Goal: Information Seeking & Learning: Learn about a topic

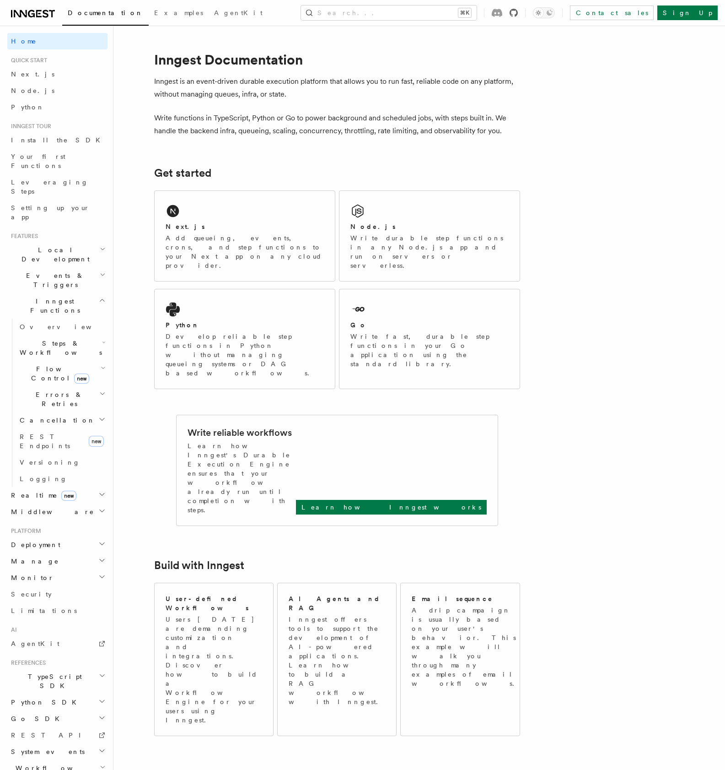
click at [518, 15] on icon at bounding box center [514, 13] width 8 height 8
click at [25, 694] on h2 "Python SDK" at bounding box center [57, 702] width 100 height 16
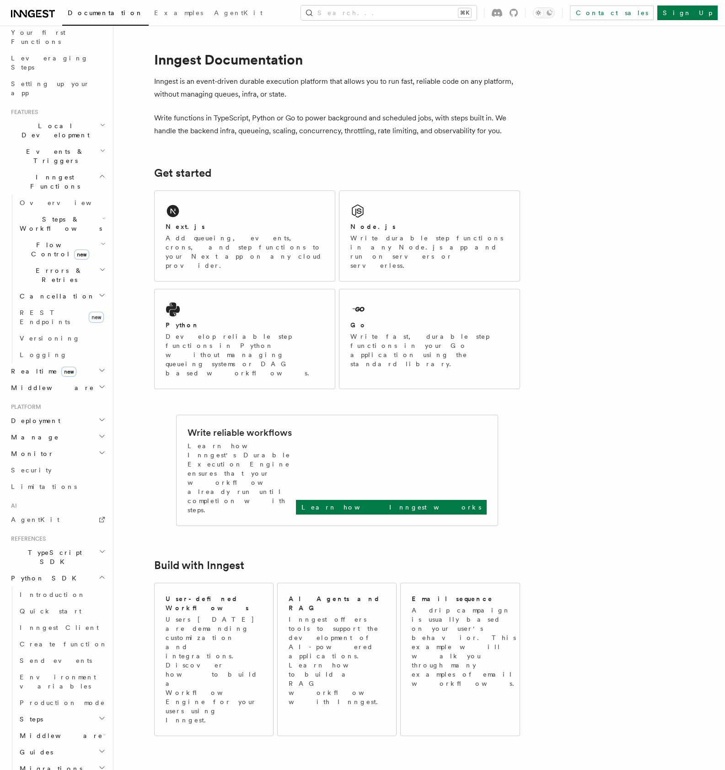
click at [42, 172] on span "Inngest Functions" at bounding box center [52, 181] width 91 height 18
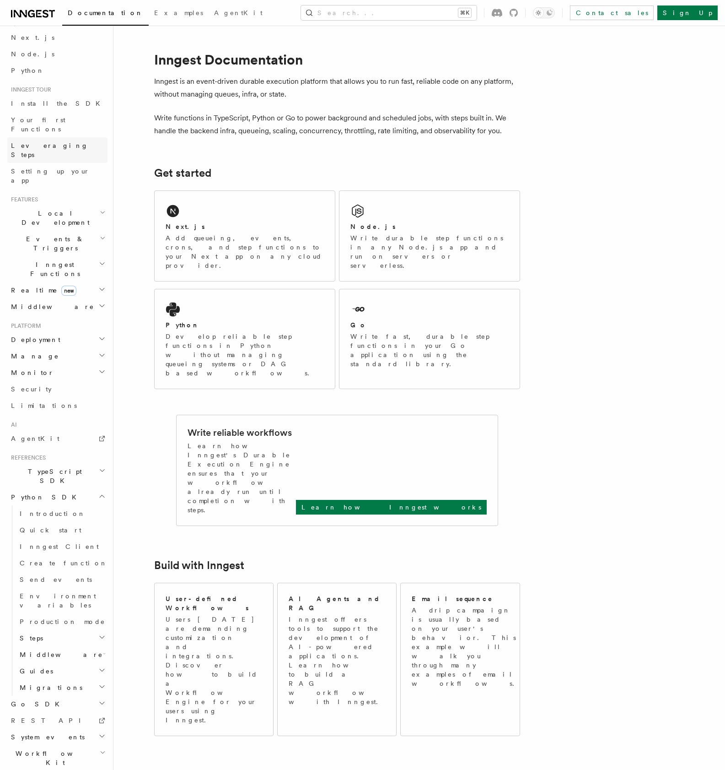
scroll to position [28, 0]
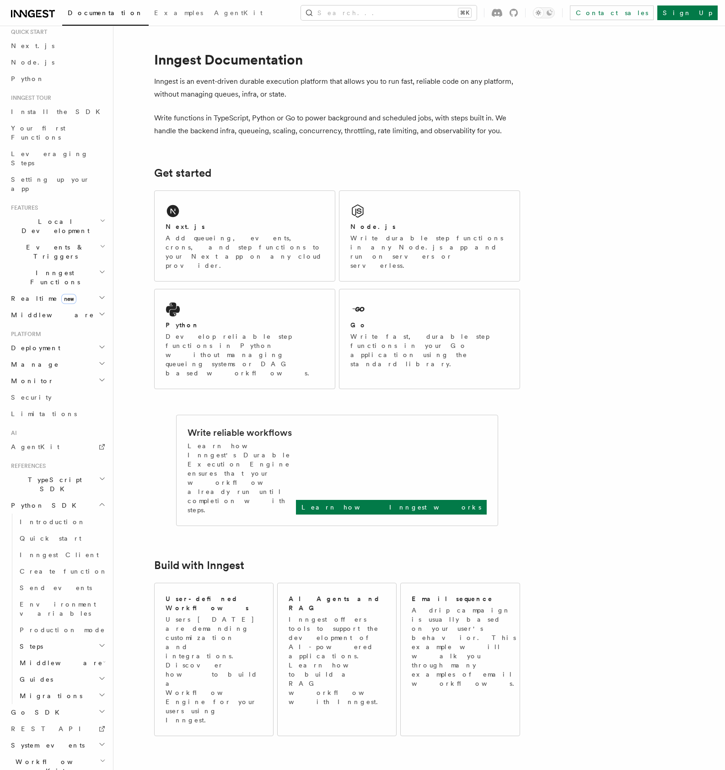
click at [37, 294] on span "Realtime new" at bounding box center [41, 298] width 69 height 9
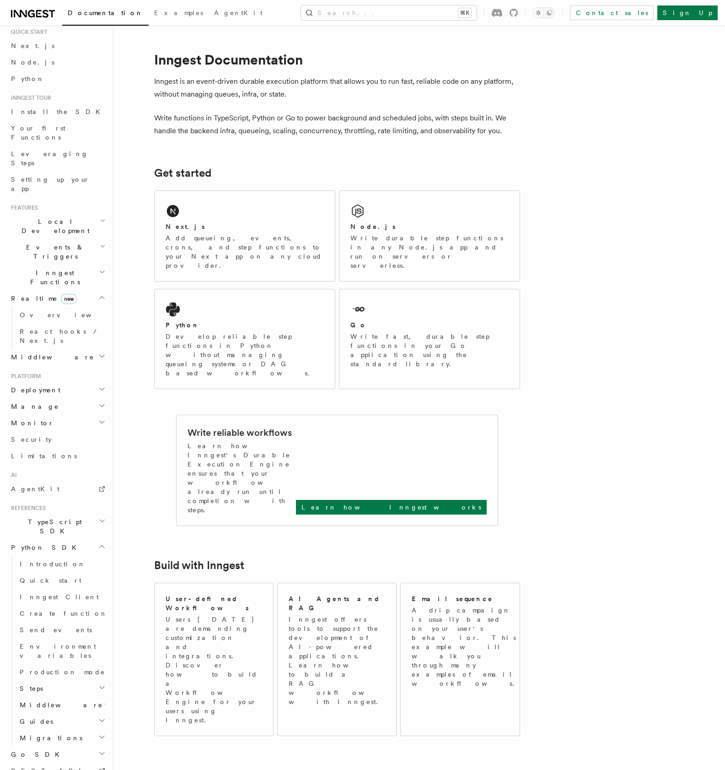
click at [38, 268] on span "Inngest Functions" at bounding box center [52, 277] width 91 height 18
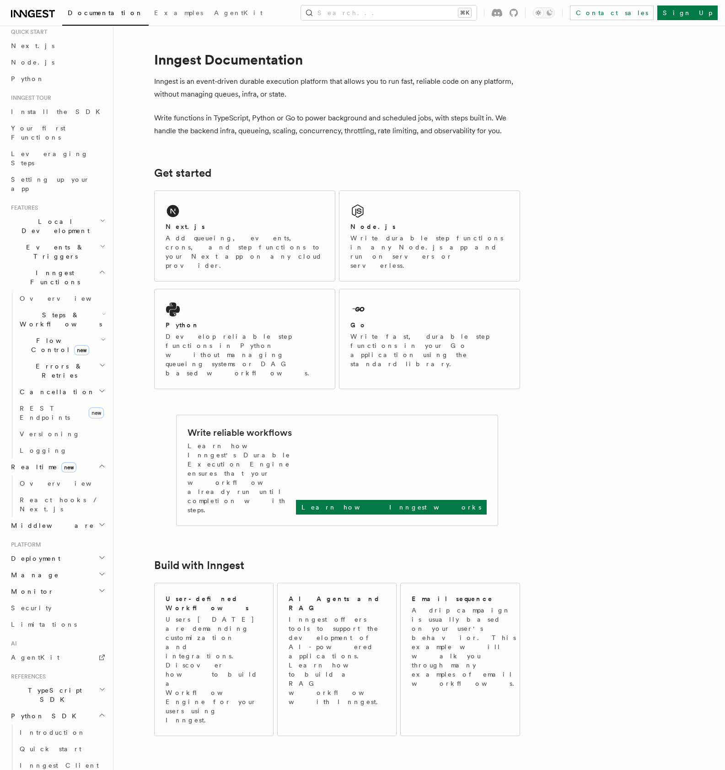
click at [37, 310] on span "Steps & Workflows" at bounding box center [59, 319] width 86 height 18
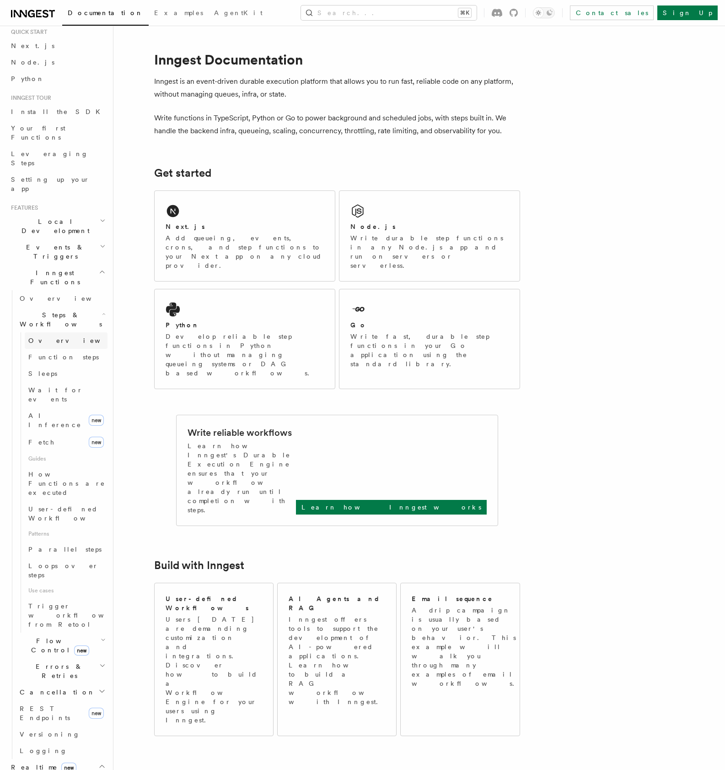
click at [48, 337] on span "Overview" at bounding box center [75, 340] width 94 height 7
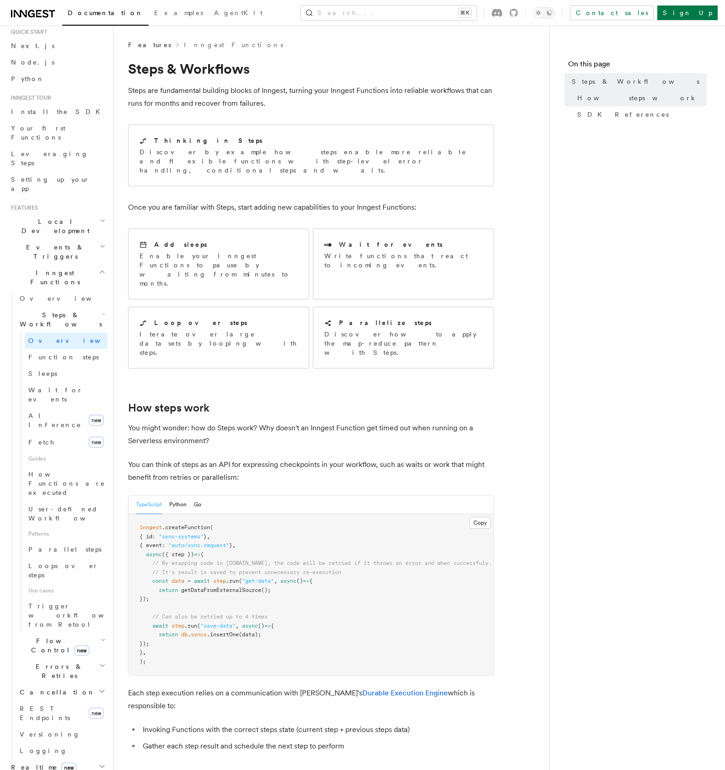
scroll to position [59, 0]
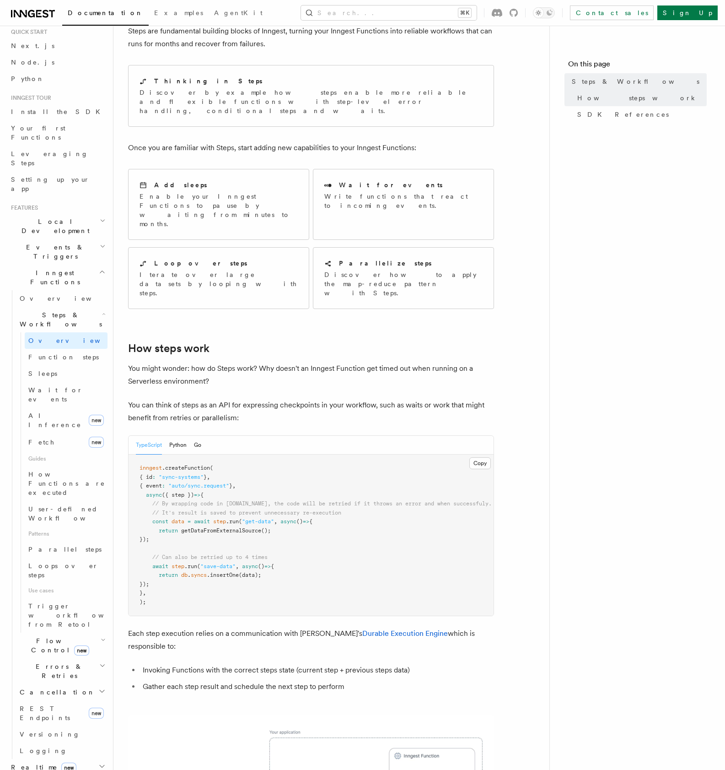
click at [168, 436] on div "TypeScript Python Go" at bounding box center [168, 445] width 65 height 19
click at [172, 436] on button "Python" at bounding box center [177, 445] width 17 height 19
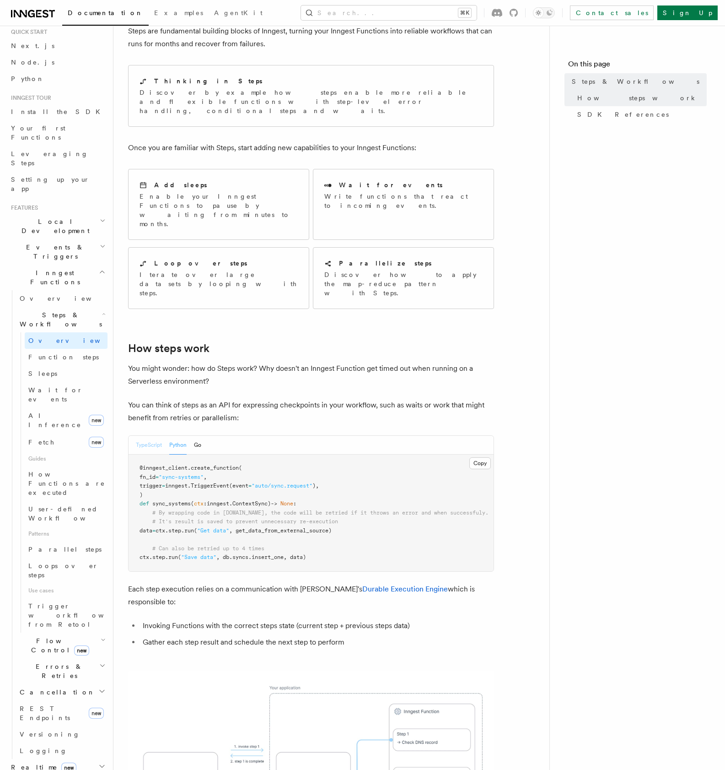
click at [156, 436] on button "TypeScript" at bounding box center [149, 445] width 26 height 19
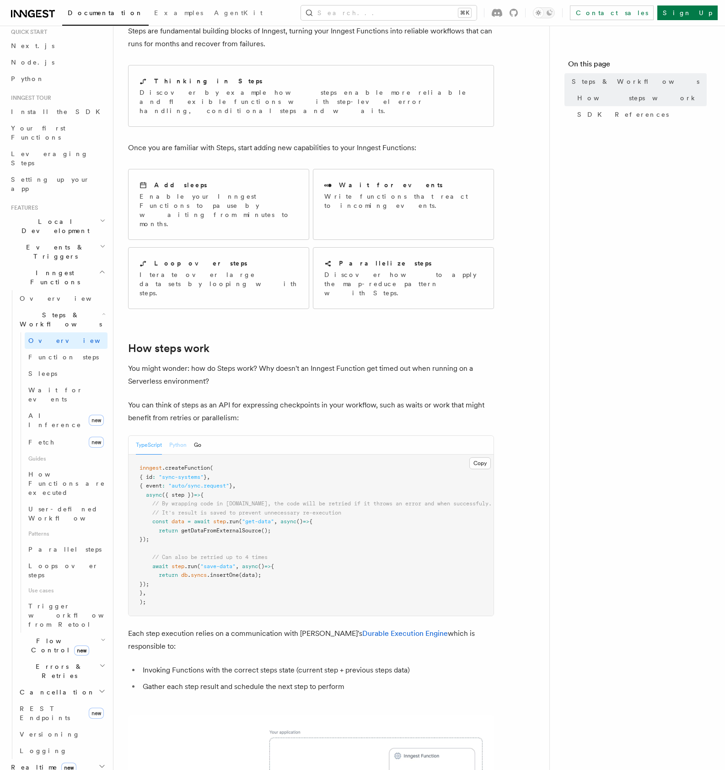
click at [184, 436] on button "Python" at bounding box center [177, 445] width 17 height 19
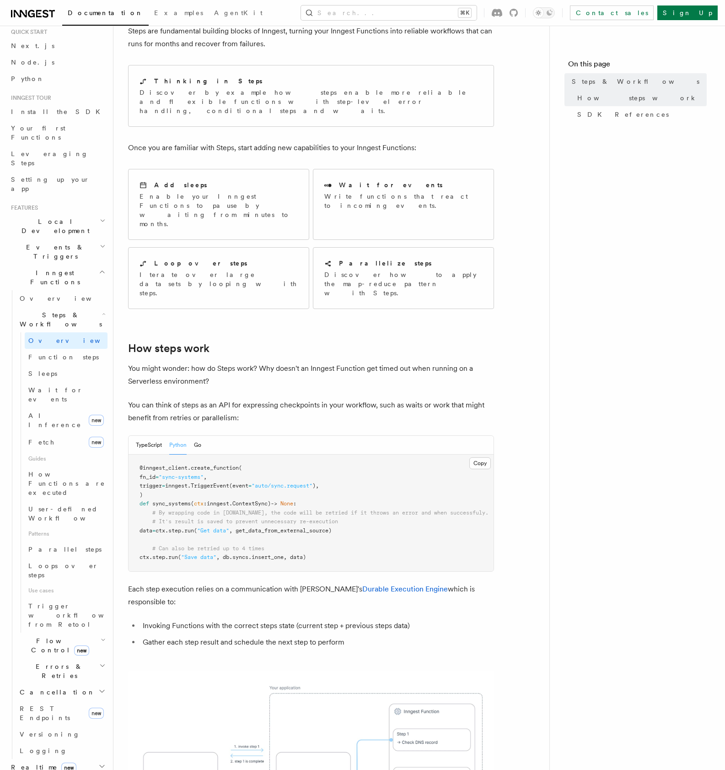
scroll to position [521, 0]
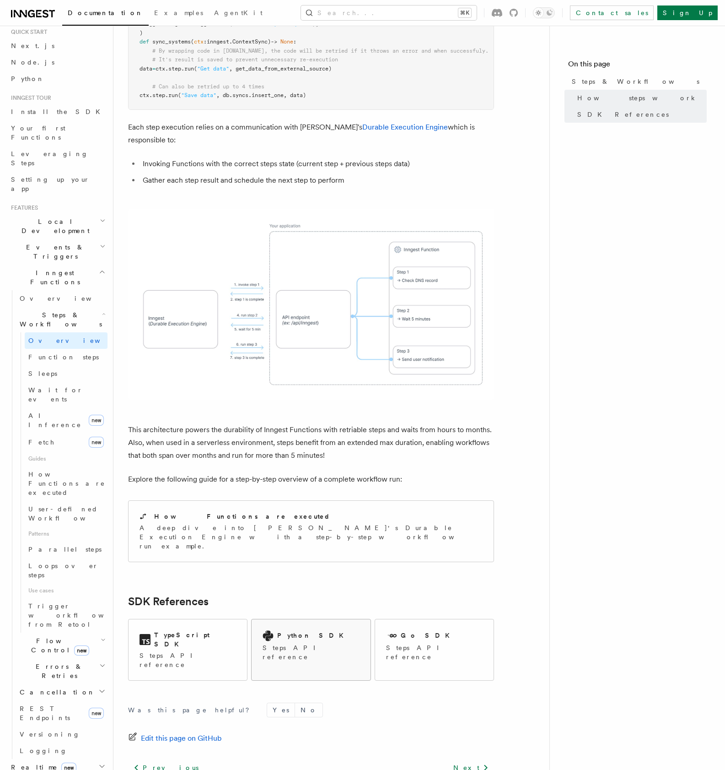
click at [343, 619] on div "Python SDK Steps API reference" at bounding box center [311, 645] width 118 height 53
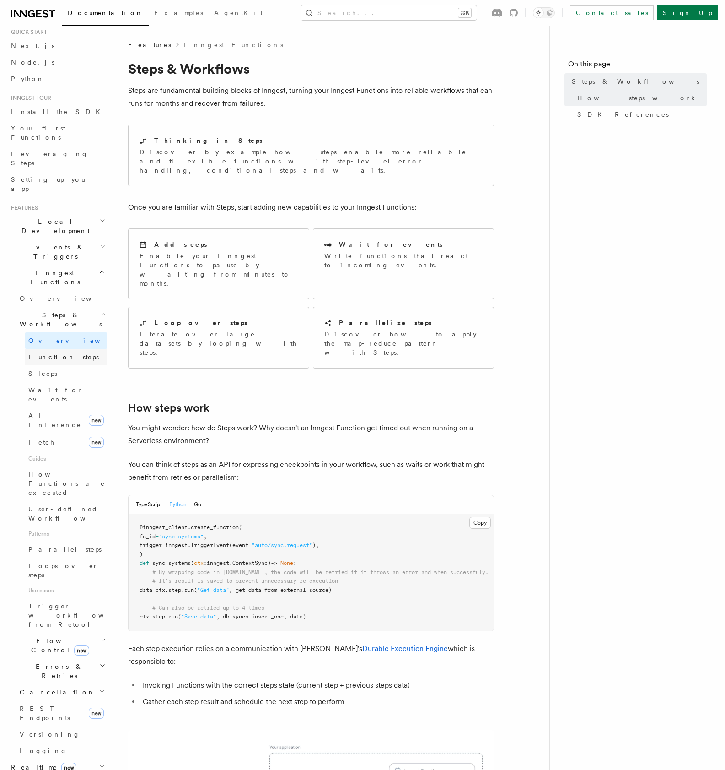
click at [63, 353] on span "Function steps" at bounding box center [63, 356] width 70 height 7
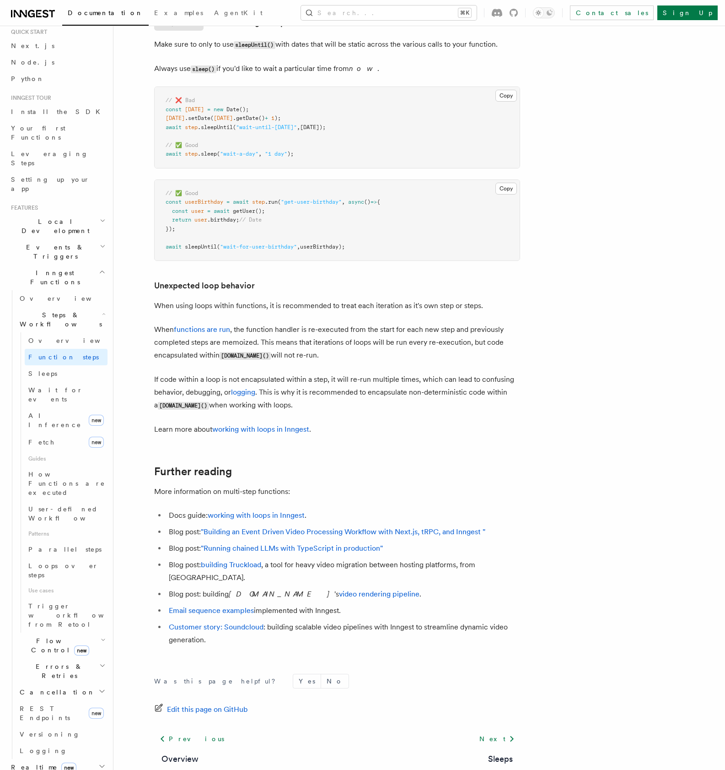
scroll to position [2733, 0]
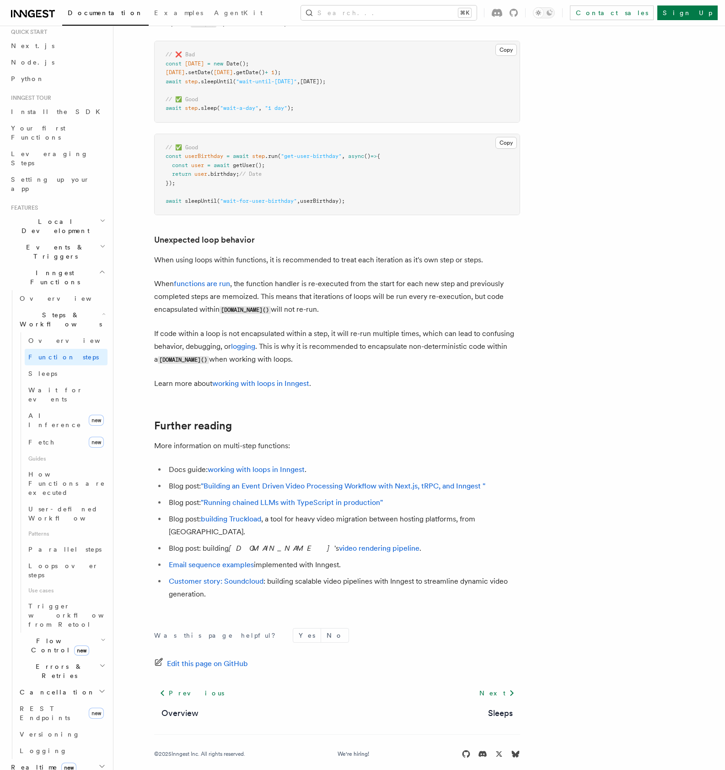
click at [40, 636] on span "Flow Control new" at bounding box center [58, 645] width 85 height 18
click at [54, 636] on span "Flow Control new" at bounding box center [58, 645] width 85 height 18
click at [52, 310] on span "Steps & Workflows" at bounding box center [59, 319] width 86 height 18
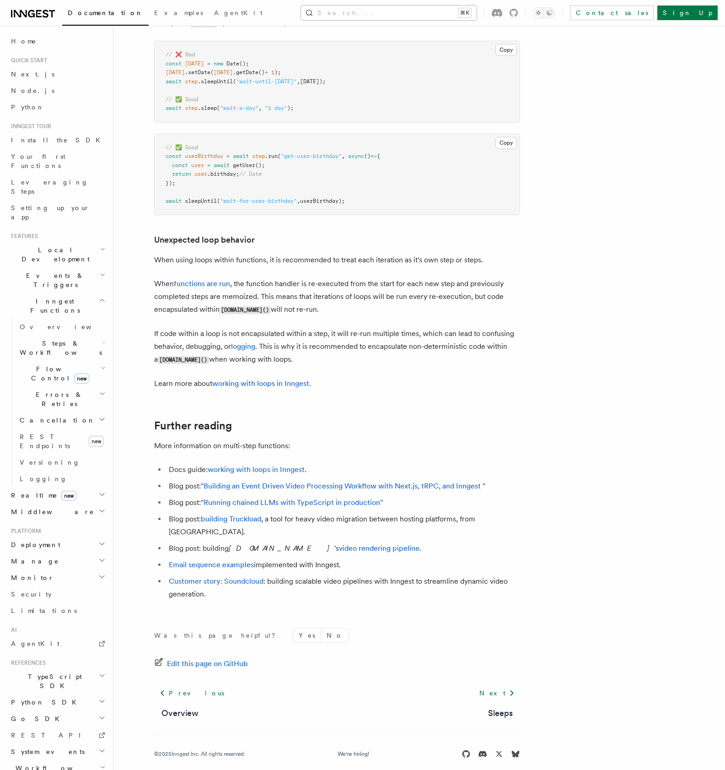
scroll to position [2728, 0]
